Goal: Find specific page/section: Find specific page/section

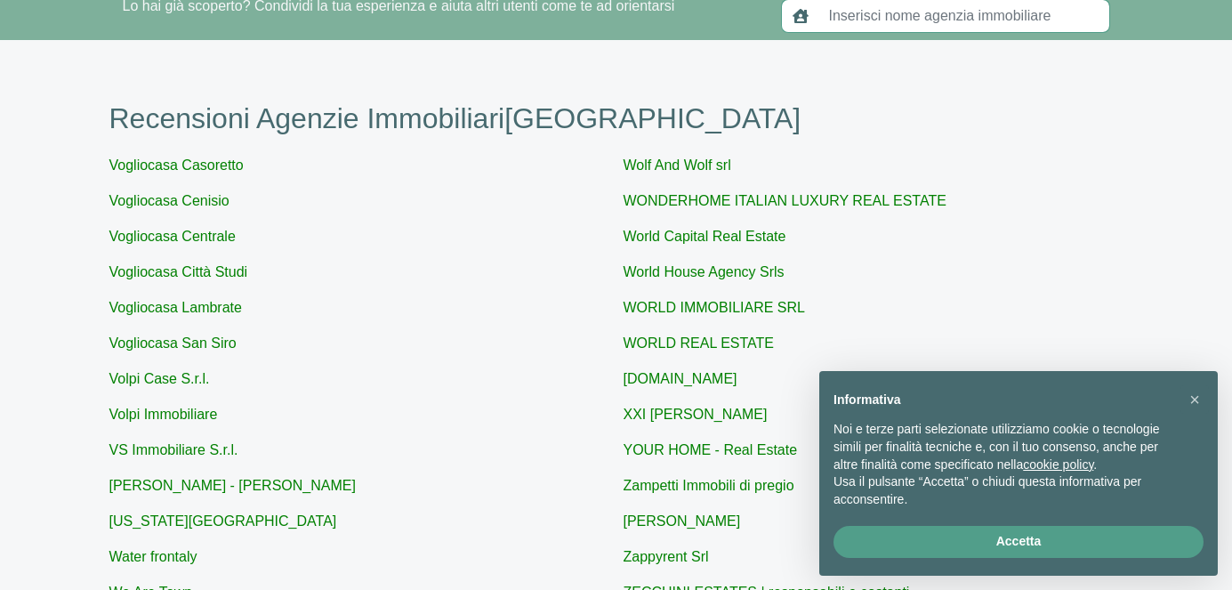
scroll to position [95, 0]
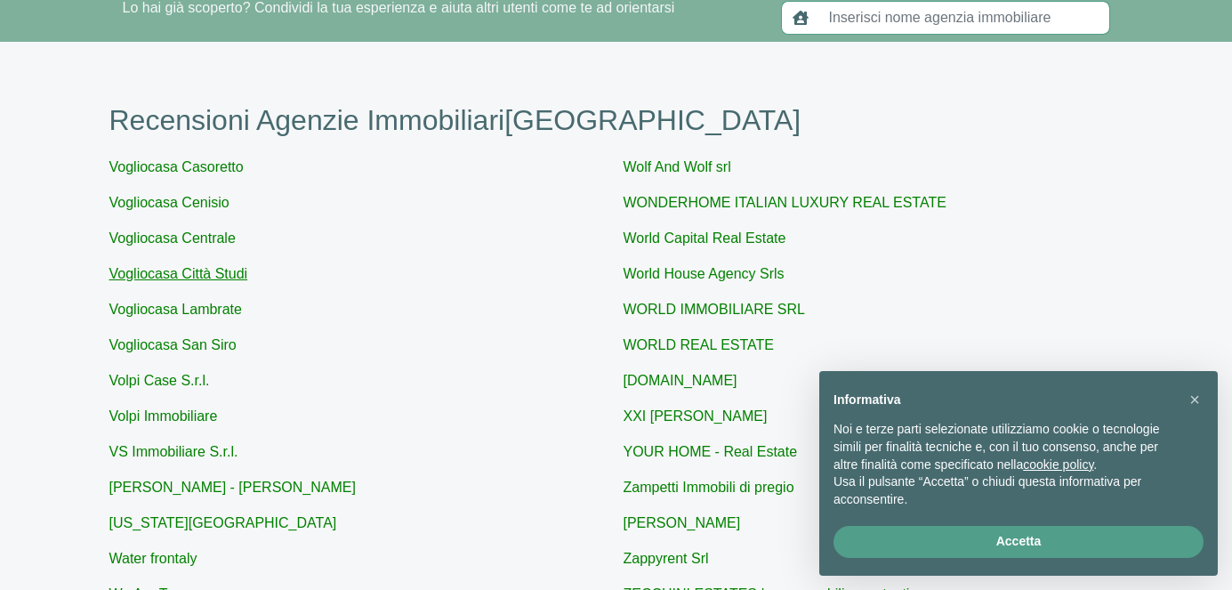
click at [210, 281] on link "Vogliocasa Città Studi" at bounding box center [178, 273] width 139 height 15
type input "Vogliocasa Città Studi"
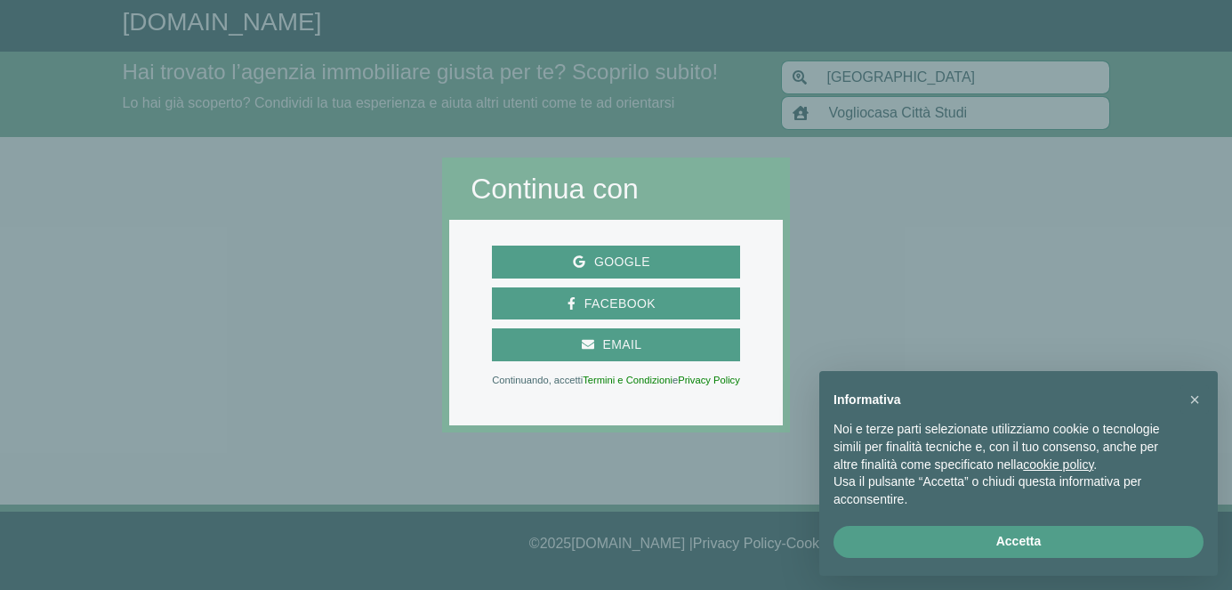
click at [338, 342] on div at bounding box center [221, 295] width 442 height 590
